Goal: Check status: Check status

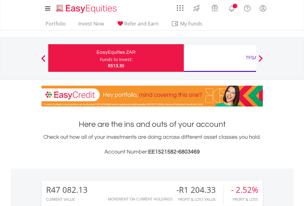
scroll to position [59, 96]
click at [100, 58] on div "Funds to invest:" at bounding box center [116, 59] width 33 height 6
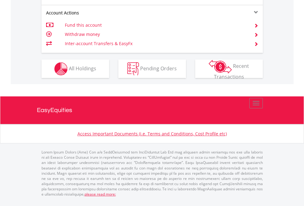
scroll to position [601, 0]
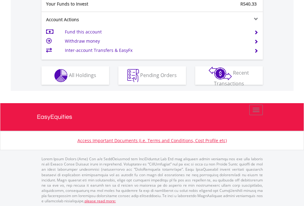
scroll to position [613, 0]
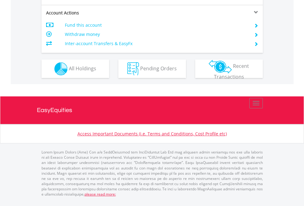
scroll to position [576, 0]
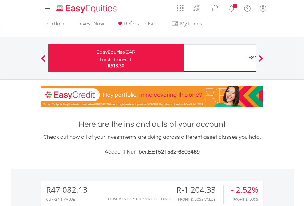
scroll to position [59, 96]
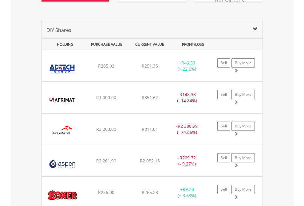
scroll to position [707, 0]
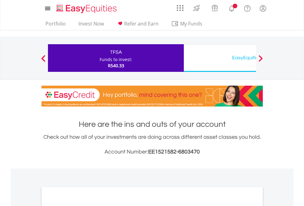
scroll to position [369, 0]
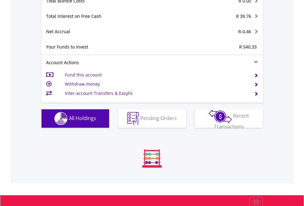
scroll to position [720, 0]
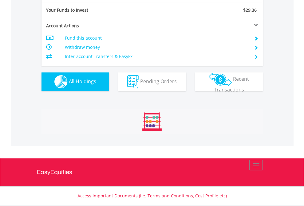
scroll to position [683, 0]
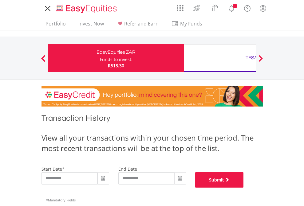
click at [243, 188] on button "Submit" at bounding box center [219, 179] width 49 height 15
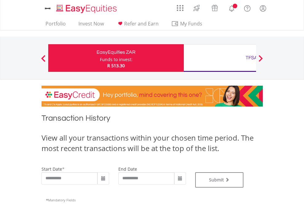
click at [220, 58] on div "TFSA" at bounding box center [251, 57] width 128 height 9
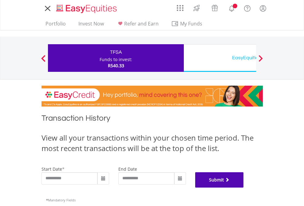
click at [243, 188] on button "Submit" at bounding box center [219, 179] width 49 height 15
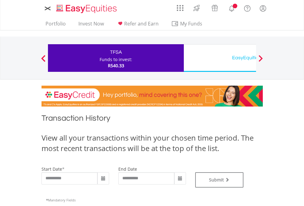
click at [220, 58] on div "EasyEquities USD" at bounding box center [251, 57] width 128 height 9
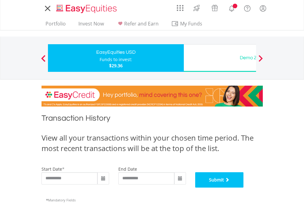
click at [243, 188] on button "Submit" at bounding box center [219, 179] width 49 height 15
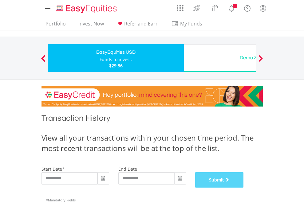
scroll to position [249, 0]
